Goal: Find specific page/section: Find specific page/section

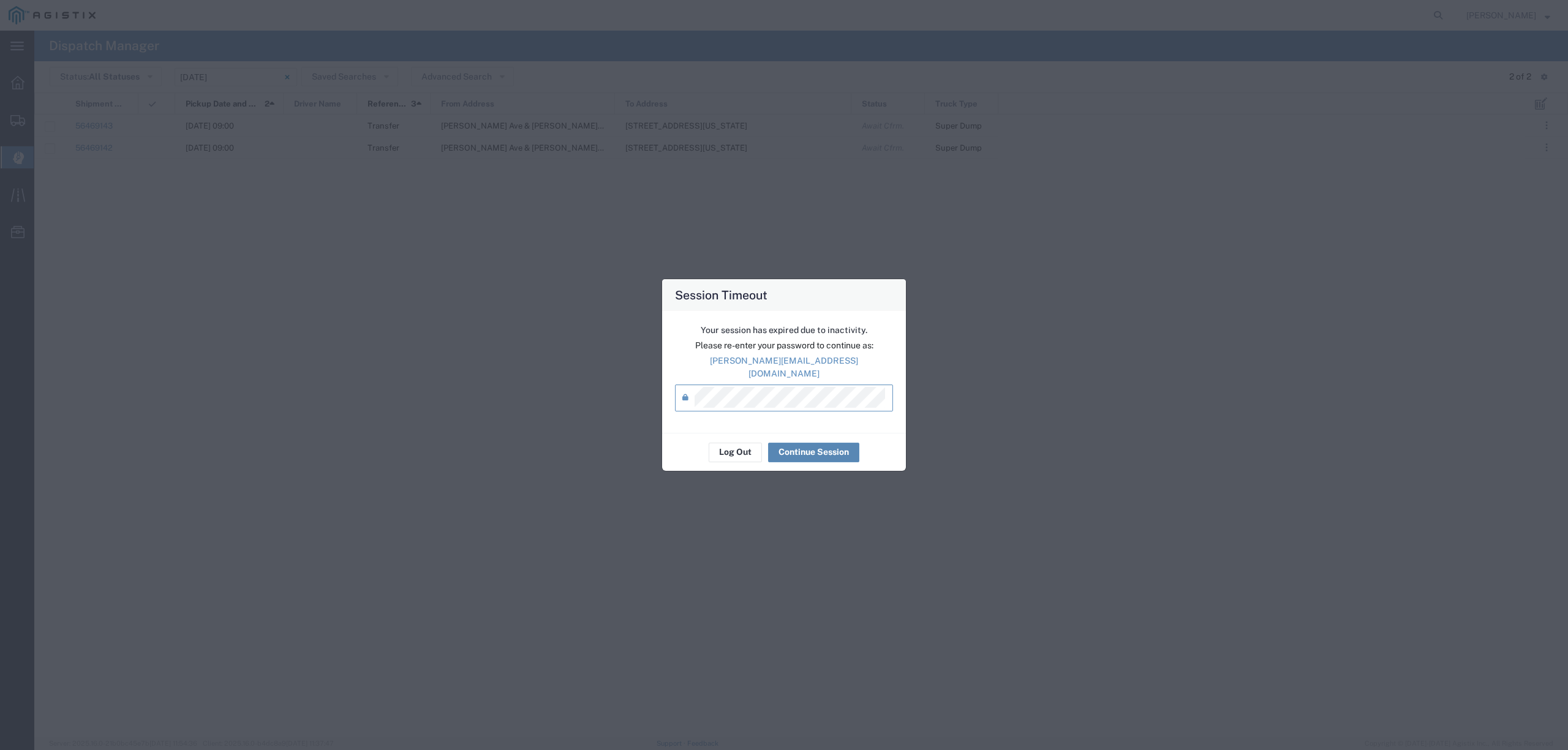
click at [819, 446] on button "Continue Session" at bounding box center [813, 452] width 91 height 20
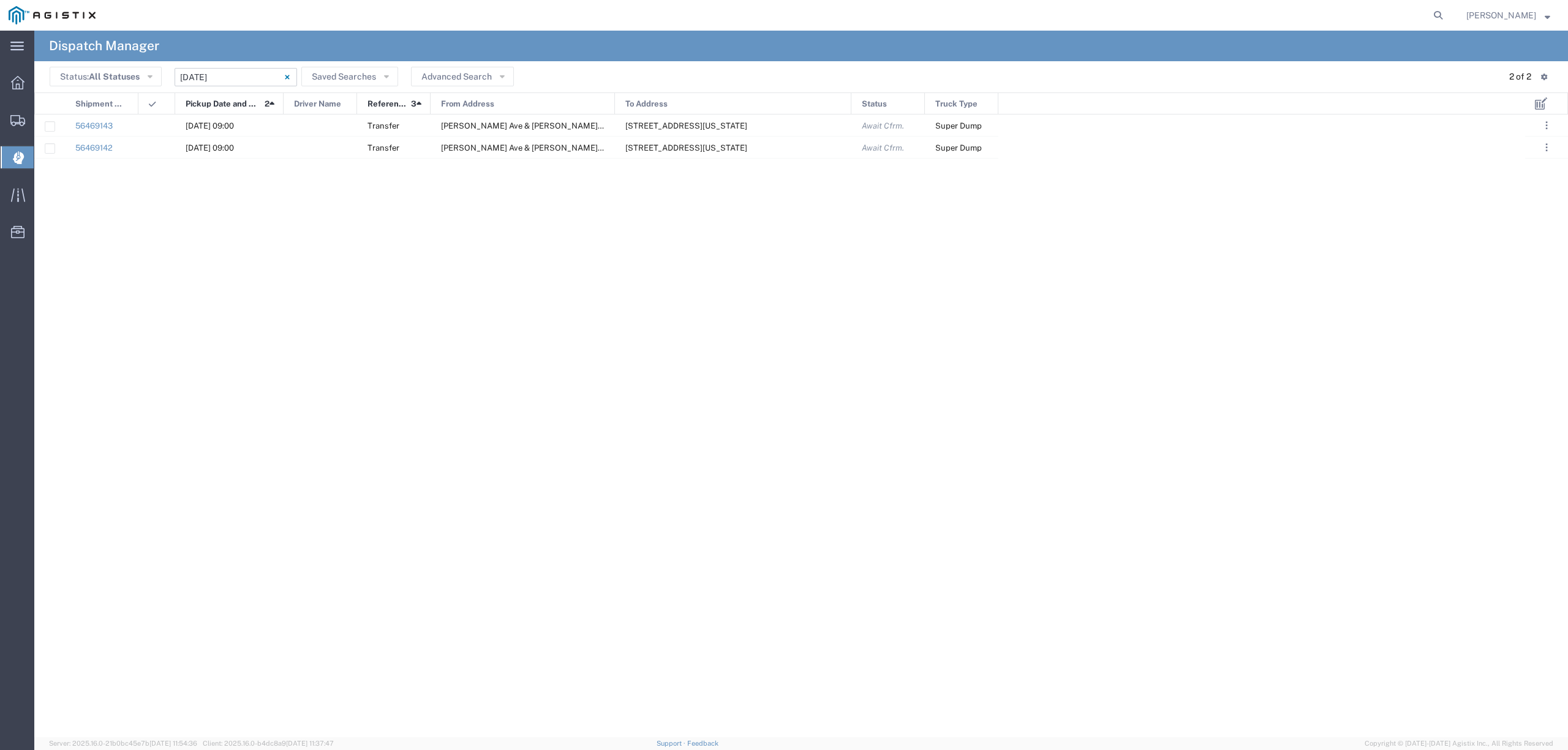
click at [198, 68] on input "[DATE] - [DATE]" at bounding box center [235, 77] width 123 height 18
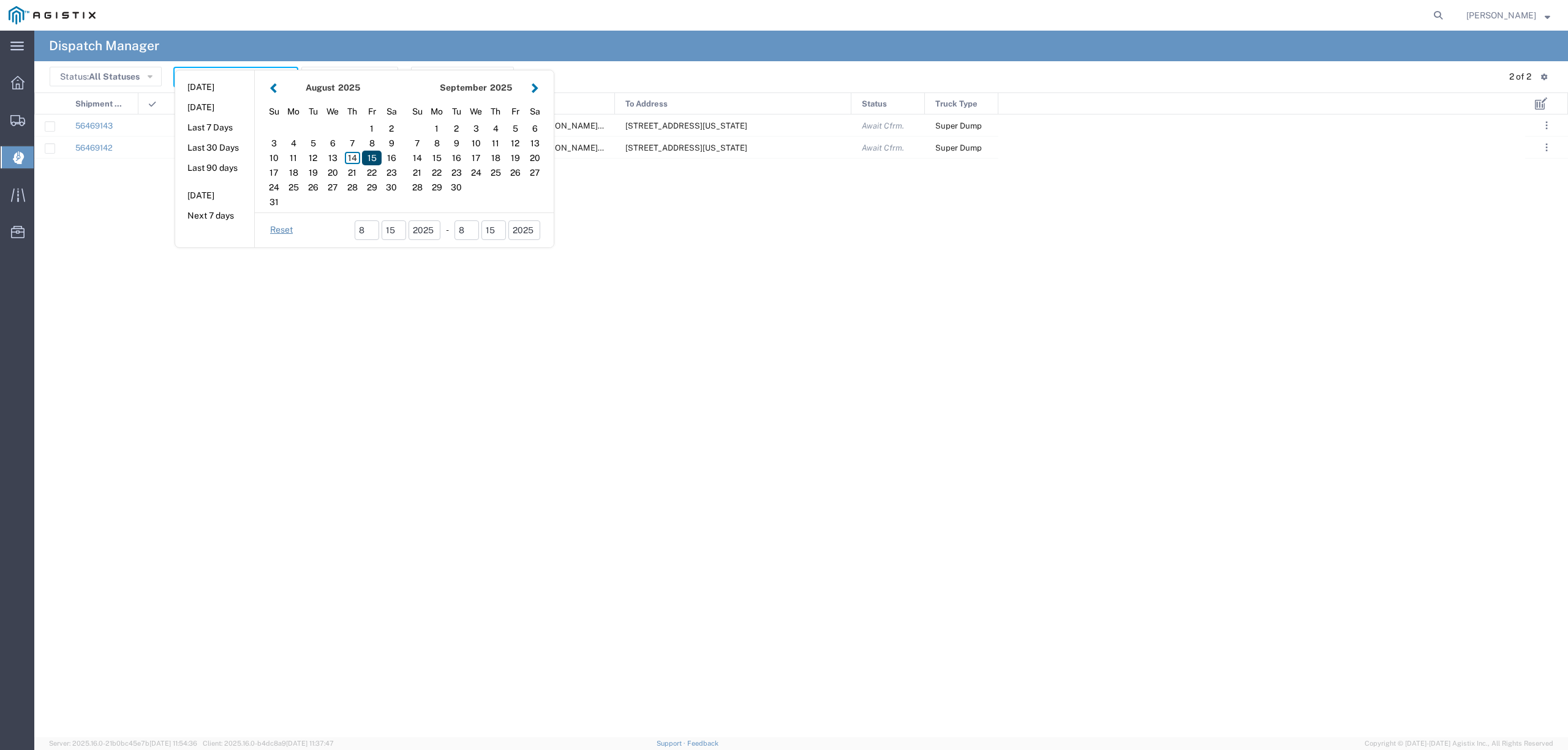
click at [366, 157] on div "15" at bounding box center [372, 158] width 20 height 15
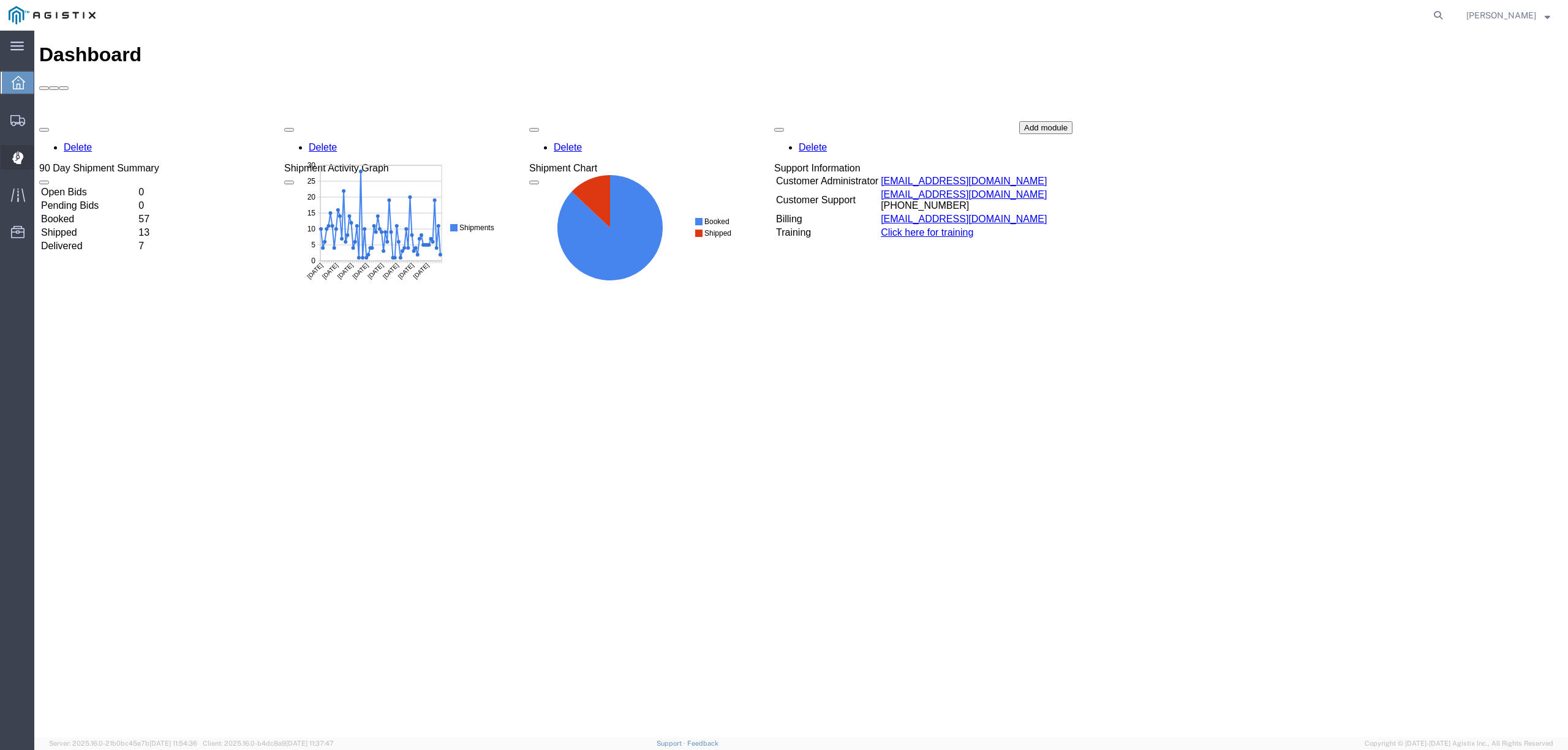
click at [42, 155] on span "Dispatch Manager" at bounding box center [38, 157] width 8 height 25
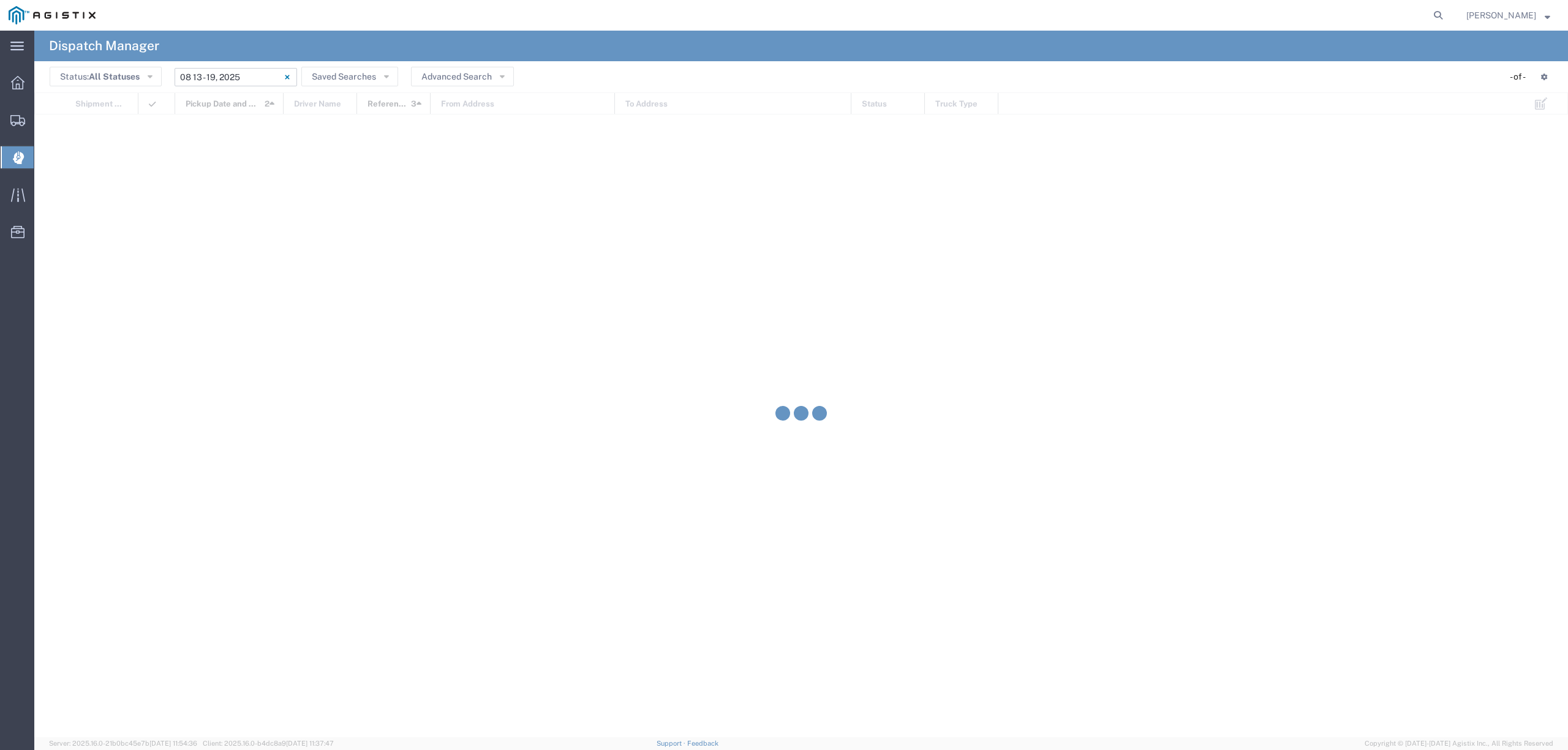
click at [218, 74] on input "08/13/2025 - 08/19/2025" at bounding box center [235, 77] width 123 height 18
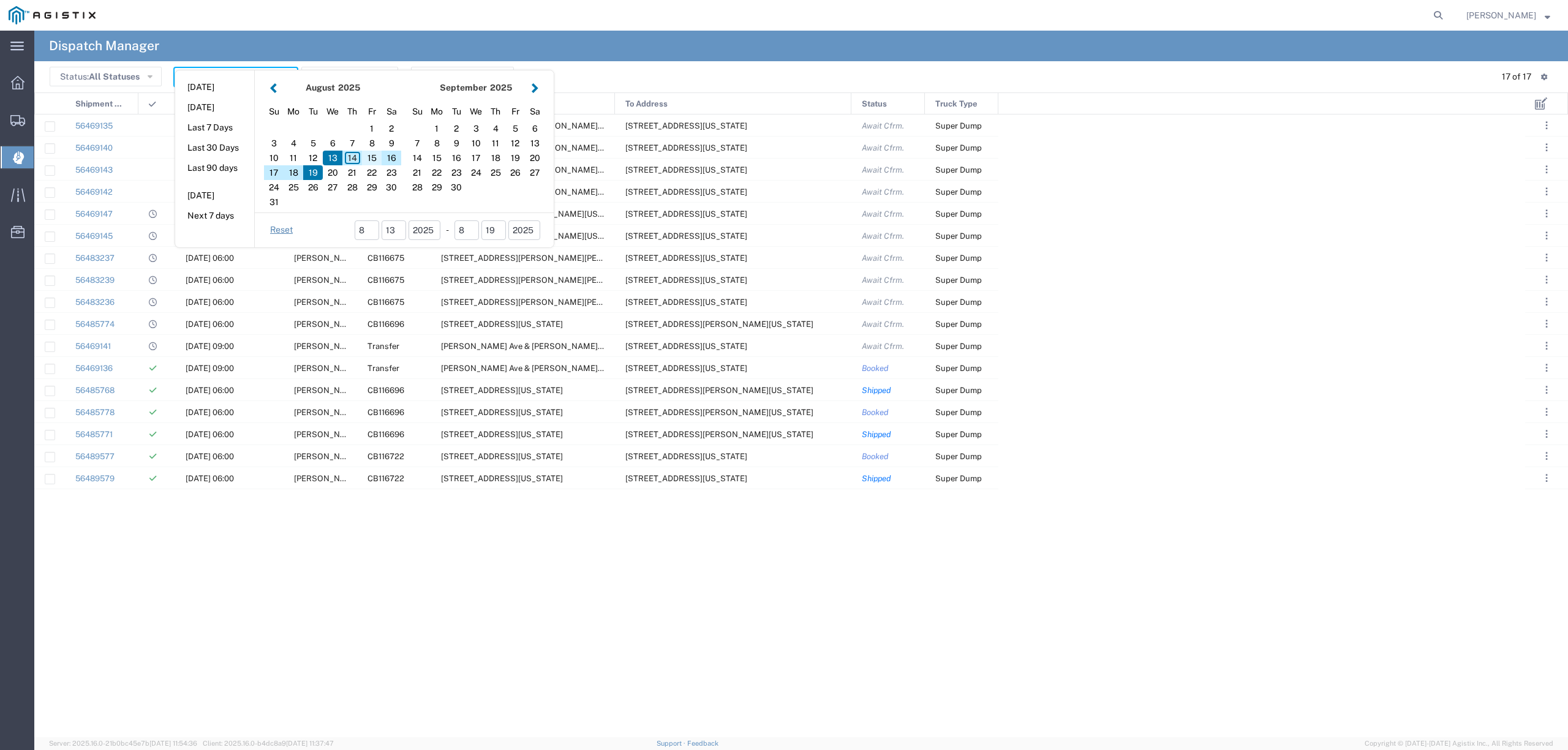
click at [368, 155] on div "15" at bounding box center [372, 158] width 20 height 15
type input "[DATE]"
type input "[DATE] - [DATE]"
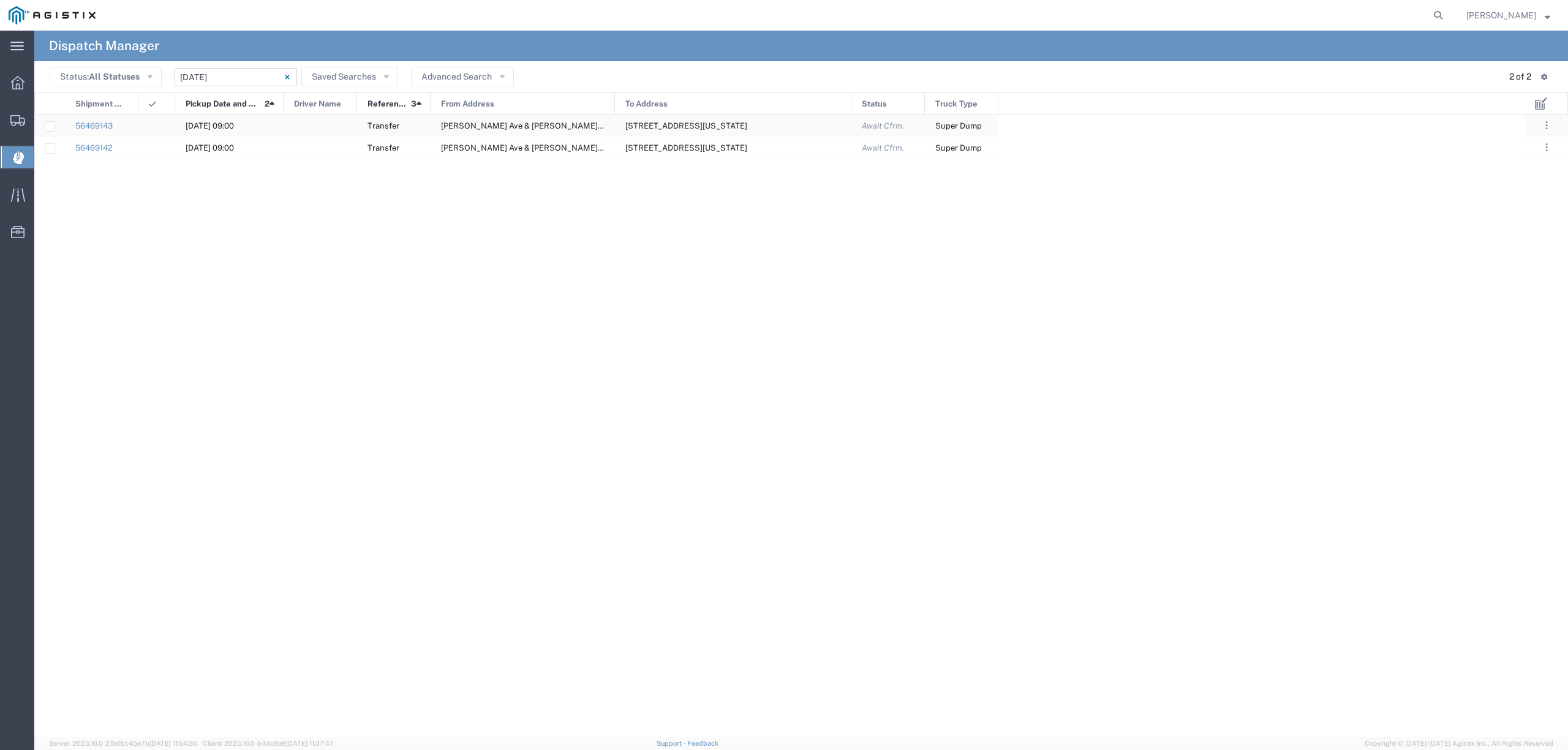
drag, startPoint x: 101, startPoint y: 113, endPoint x: 909, endPoint y: 122, distance: 808.1
click at [909, 122] on div "Shipment No. Pickup Date and Time 2 Driver Name Reference 3 From Address To Add…" at bounding box center [801, 415] width 1534 height 645
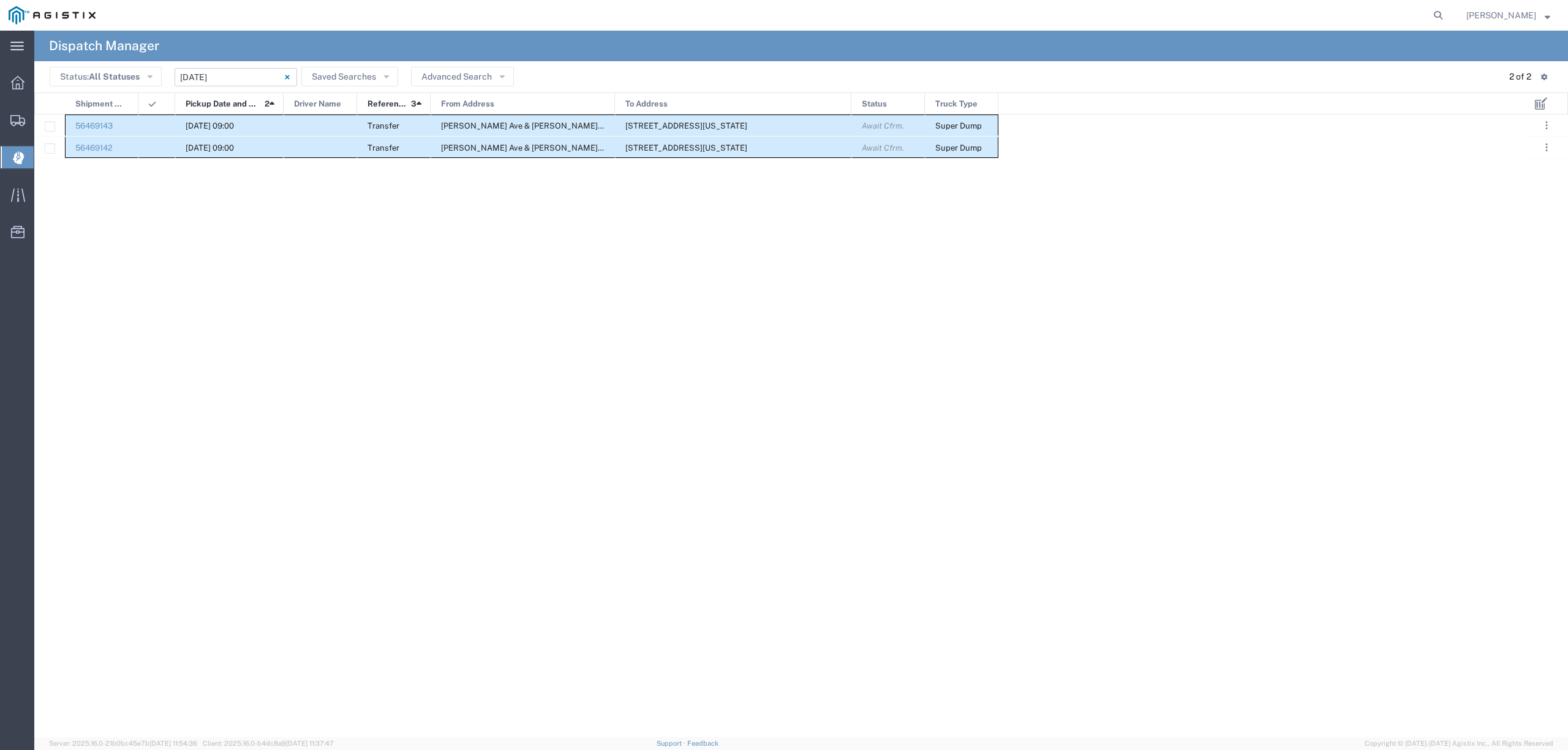
drag, startPoint x: 104, startPoint y: 121, endPoint x: 981, endPoint y: 147, distance: 877.4
click at [981, 147] on div "56469143 08/15/2025, 09:00 Transfer De Wolf Ave & E. Donner Ave, Clovis, Califo…" at bounding box center [516, 136] width 964 height 44
